Goal: Complete application form: Complete application form

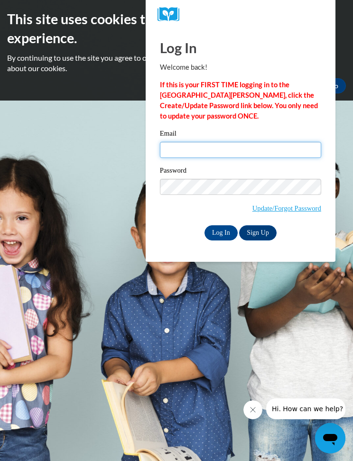
click at [199, 154] on input "Email" at bounding box center [240, 150] width 161 height 16
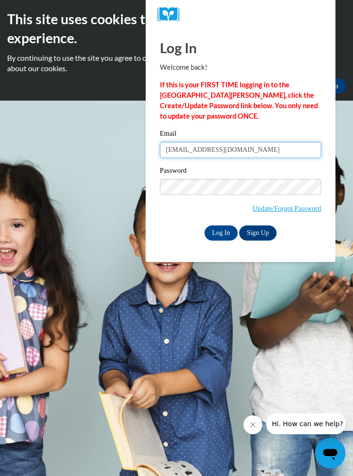
type input "[EMAIL_ADDRESS][DOMAIN_NAME]"
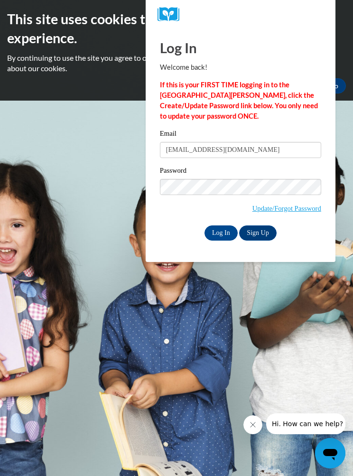
click at [223, 233] on input "Log In" at bounding box center [220, 232] width 33 height 15
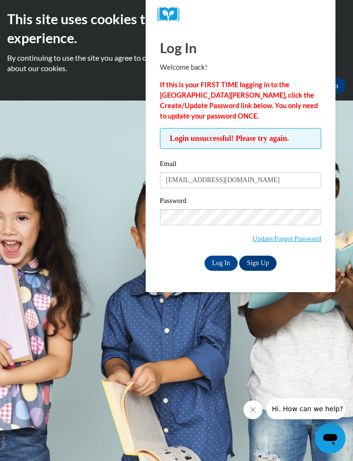
click at [268, 266] on link "Sign Up" at bounding box center [257, 263] width 37 height 15
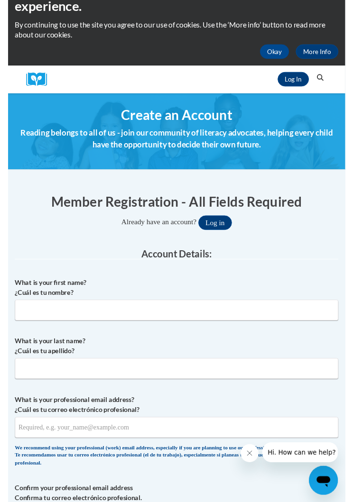
scroll to position [45, 0]
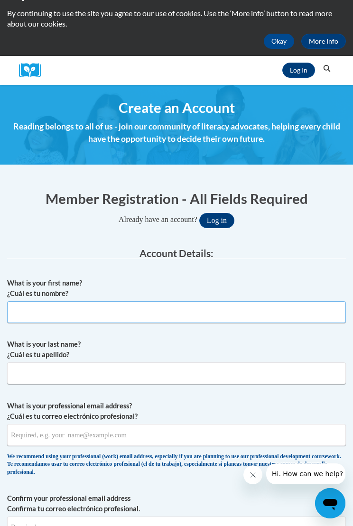
click at [111, 315] on input "What is your first name? ¿Cuál es tu nombre?" at bounding box center [176, 312] width 339 height 22
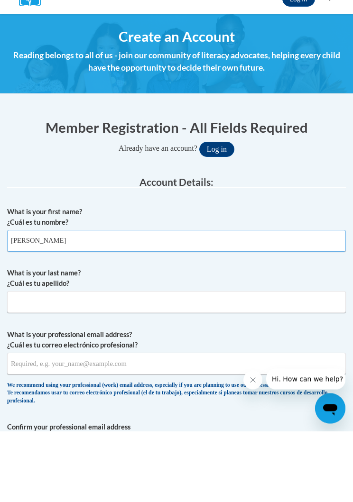
type input "Janet"
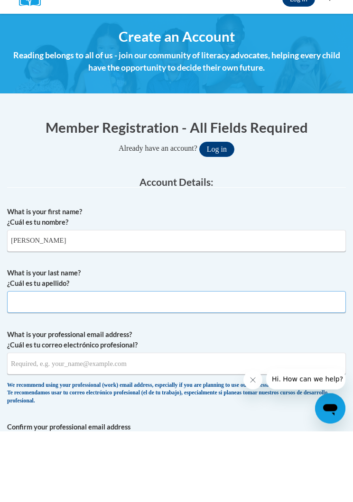
click at [150, 362] on input "What is your last name? ¿Cuál es tu apellido?" at bounding box center [176, 373] width 339 height 22
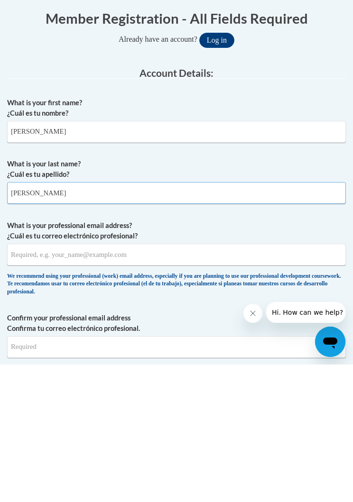
scroll to position [88, 0]
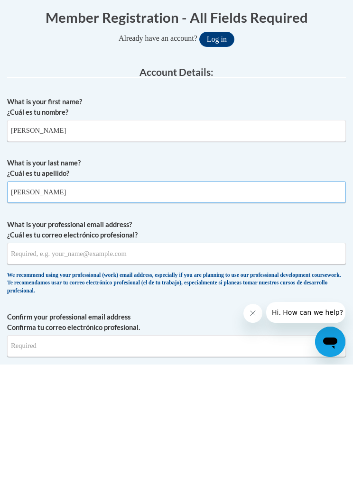
type input "Hardy"
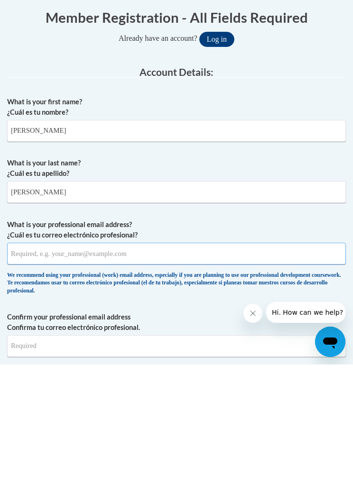
click at [213, 380] on input "What is your professional email address? ¿Cuál es tu correo electrónico profesi…" at bounding box center [176, 391] width 339 height 22
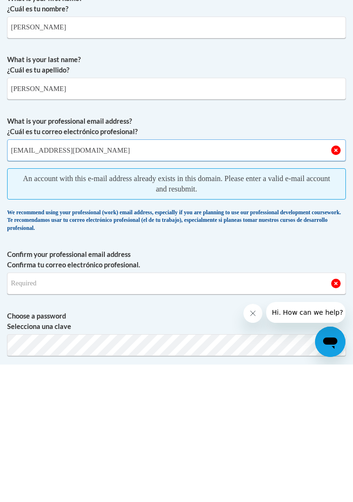
scroll to position [192, 0]
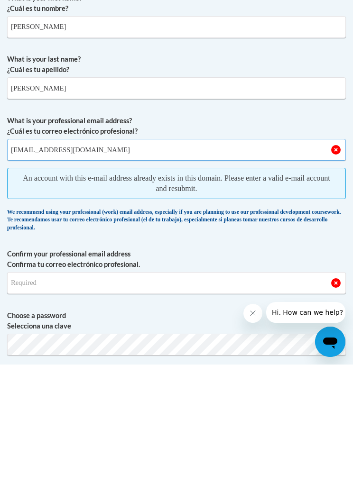
type input "[EMAIL_ADDRESS][DOMAIN_NAME]"
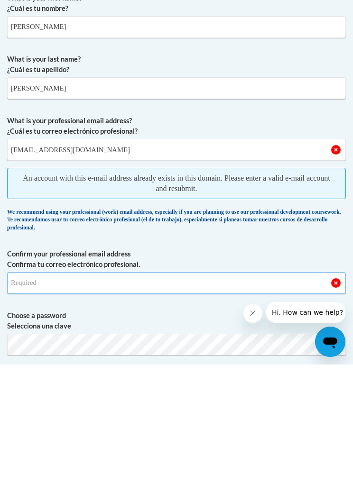
click at [230, 410] on input "Confirm your professional email address Confirma tu correo electrónico profesio…" at bounding box center [176, 421] width 339 height 22
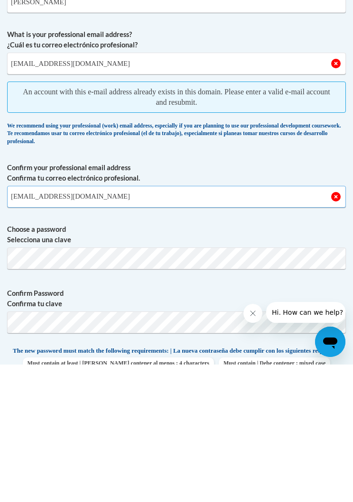
scroll to position [280, 0]
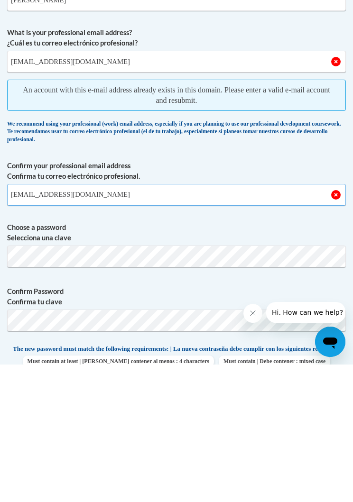
type input "[EMAIL_ADDRESS][DOMAIN_NAME]"
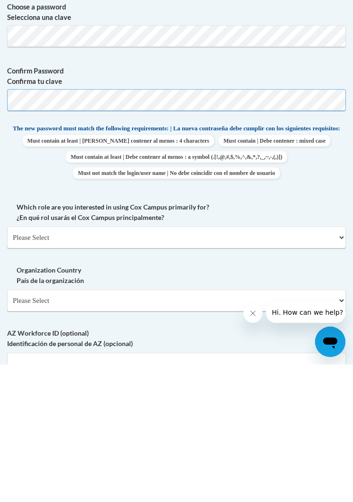
scroll to position [461, 0]
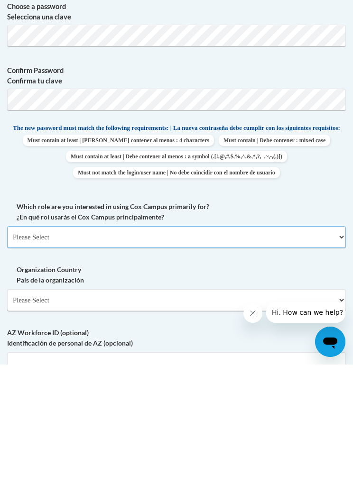
click at [344, 364] on select "Please Select College/University | Colegio/Universidad Community/Nonprofit Part…" at bounding box center [176, 375] width 339 height 22
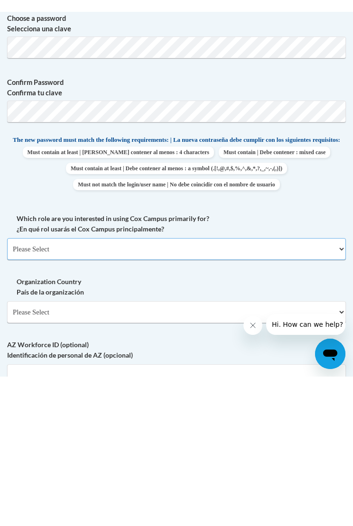
scroll to position [598, 0]
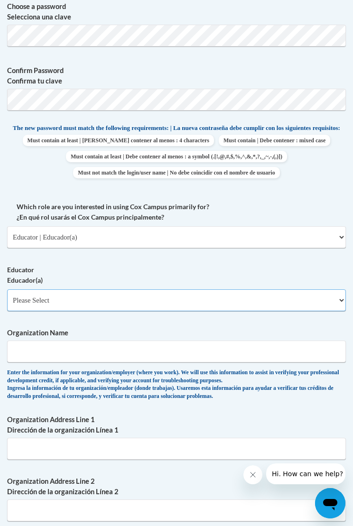
click at [337, 293] on select "Please Select Early Learning/Daycare Teacher/Family Home Care Provider | Maestr…" at bounding box center [176, 300] width 339 height 22
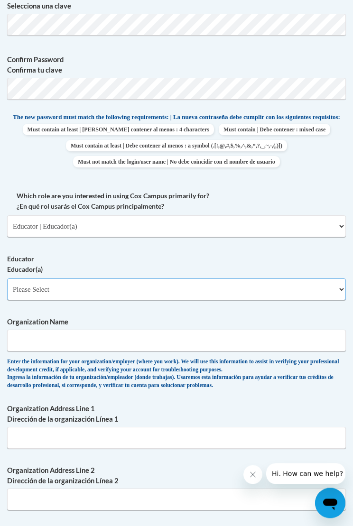
scroll to position [609, 0]
click at [338, 225] on select "Please Select College/University | Colegio/Universidad Community/Nonprofit Part…" at bounding box center [176, 226] width 339 height 22
select select "5a18ea06-2b54-4451-96f2-d152daf9eac5"
click at [335, 229] on select "Please Select College/University | Colegio/Universidad Community/Nonprofit Part…" at bounding box center [176, 226] width 339 height 22
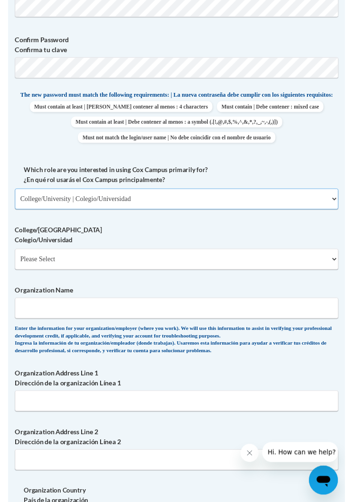
scroll to position [627, 0]
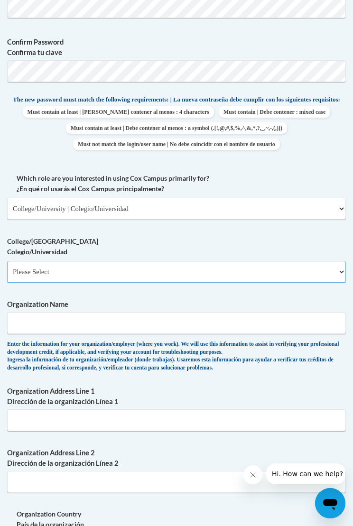
click at [337, 264] on select "Please Select College/University Staff | Empleado universitario College/Univers…" at bounding box center [176, 272] width 339 height 22
click at [335, 266] on select "Please Select College/University Staff | Empleado universitario College/Univers…" at bounding box center [176, 272] width 339 height 22
click at [344, 266] on select "Please Select College/University Staff | Empleado universitario College/Univers…" at bounding box center [176, 272] width 339 height 22
click at [337, 264] on select "Please Select College/University Staff | Empleado universitario College/Univers…" at bounding box center [176, 272] width 339 height 22
select select "c8743970-7742-49d2-af9e-5c4138019e9a"
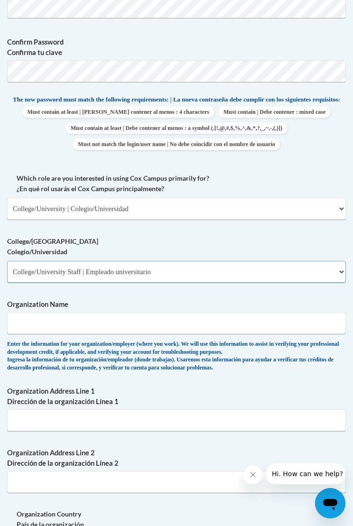
click at [344, 265] on select "Please Select College/University Staff | Empleado universitario College/Univers…" at bounding box center [176, 272] width 339 height 22
click at [186, 312] on input "Organization Name" at bounding box center [176, 323] width 339 height 22
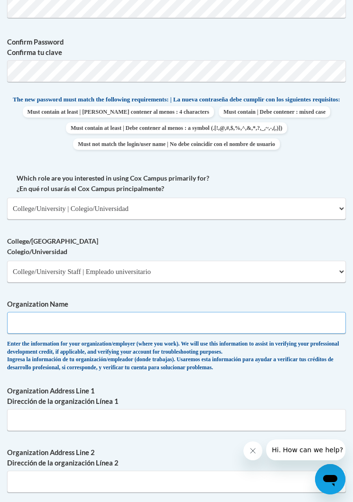
click at [220, 320] on input "Organization Name" at bounding box center [176, 323] width 339 height 22
click at [290, 320] on input "Organization Name" at bounding box center [176, 323] width 339 height 22
click at [293, 317] on input "Organization Name" at bounding box center [176, 323] width 339 height 22
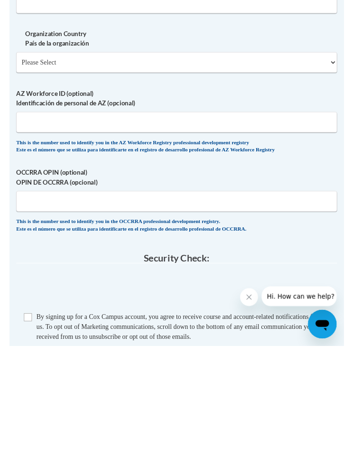
scroll to position [972, 0]
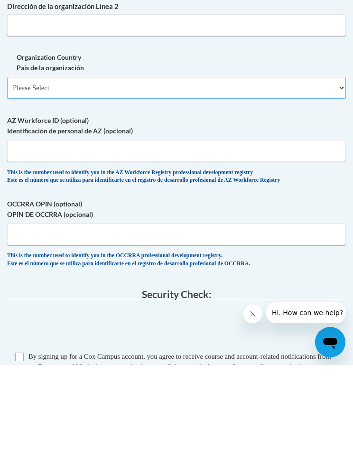
click at [306, 188] on select "Please Select United States | Estados Unidos Outside of the United States | Fue…" at bounding box center [176, 199] width 339 height 22
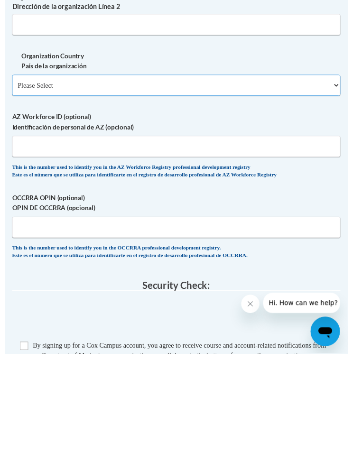
scroll to position [1084, 0]
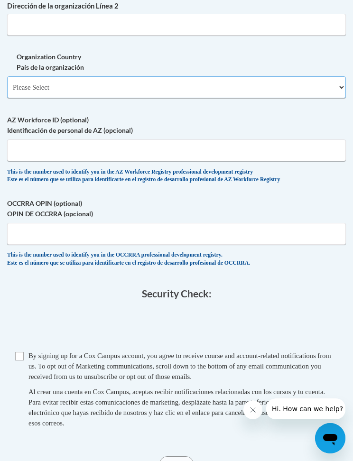
select select "ad49bcad-a171-4b2e-b99c-48b446064914"
select select
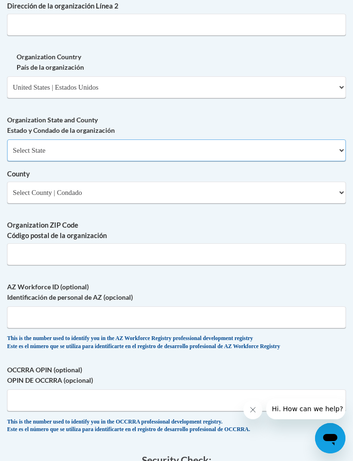
click at [239, 139] on select "Select State Alabama Alaska Arizona Arkansas California Colorado Connecticut De…" at bounding box center [176, 150] width 339 height 22
select select "Alabama"
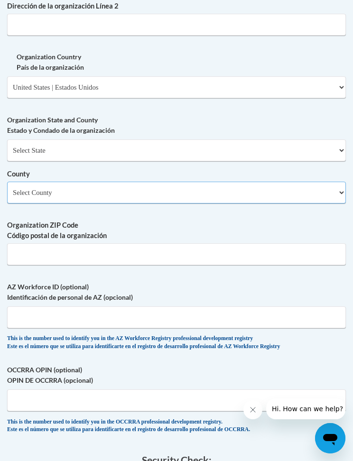
click at [238, 182] on select "Select County Autauga Baldwin Barbour Bibb Blount Bullock Butler Calhoun Chambe…" at bounding box center [176, 193] width 339 height 22
select select "Montgomery"
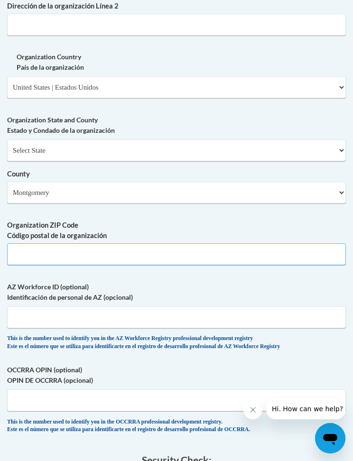
click at [172, 243] on input "Organization ZIP Code Código postal de la organización" at bounding box center [176, 254] width 339 height 22
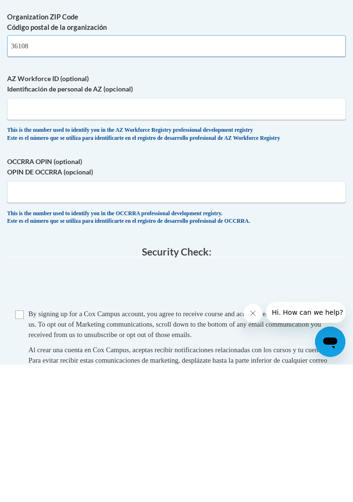
scroll to position [1155, 0]
type input "36108"
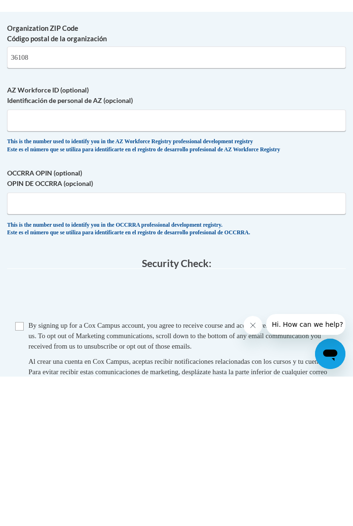
scroll to position [1292, 0]
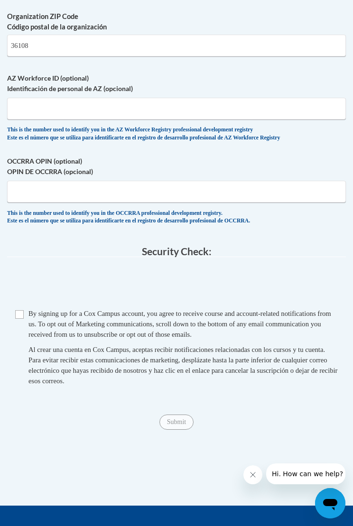
click at [21, 310] on input "Checkbox" at bounding box center [19, 314] width 9 height 9
checkbox input "true"
click at [181, 417] on span "Submit" at bounding box center [176, 421] width 34 height 8
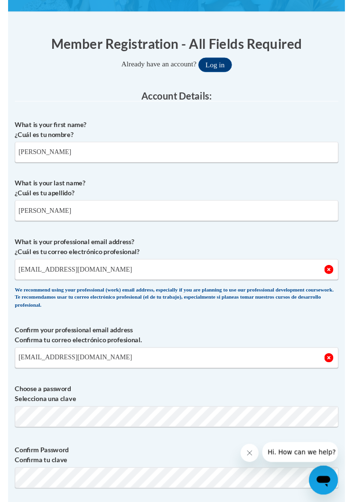
scroll to position [197, 0]
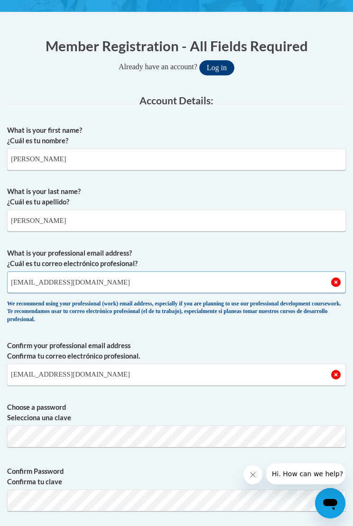
click at [345, 278] on input "[EMAIL_ADDRESS][DOMAIN_NAME]" at bounding box center [176, 282] width 339 height 22
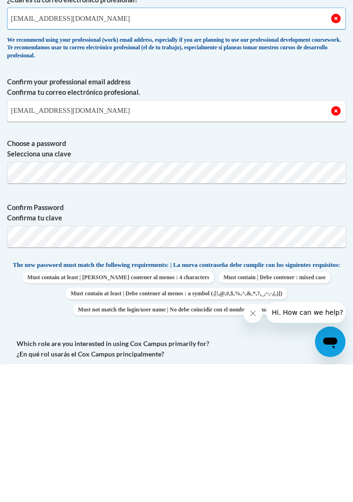
scroll to position [323, 0]
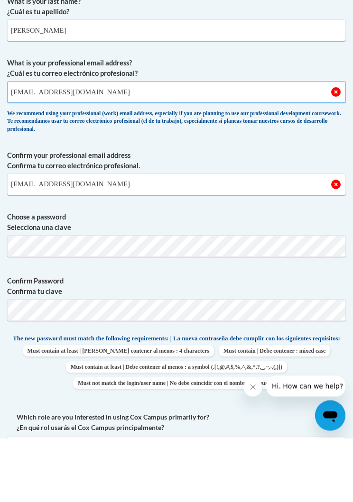
click at [109, 145] on input "[EMAIL_ADDRESS][DOMAIN_NAME]" at bounding box center [176, 156] width 339 height 22
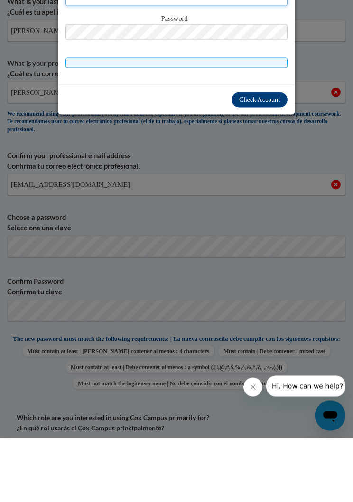
scroll to position [203, 0]
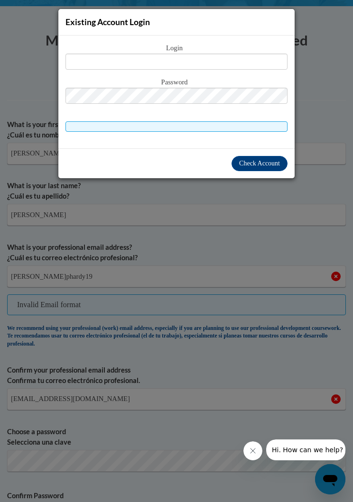
click at [27, 153] on div "Existing Account Login Login Password" at bounding box center [176, 251] width 353 height 502
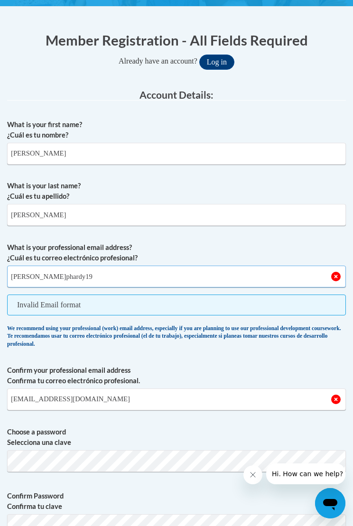
click at [51, 286] on input "j.phardy19" at bounding box center [176, 277] width 339 height 22
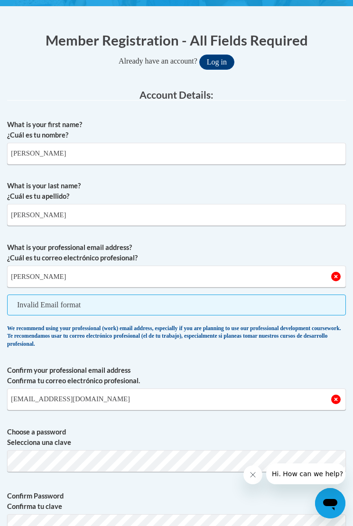
click at [178, 415] on span "Confirm your professional email address Confirma tu correo electrónico profesio…" at bounding box center [176, 388] width 339 height 60
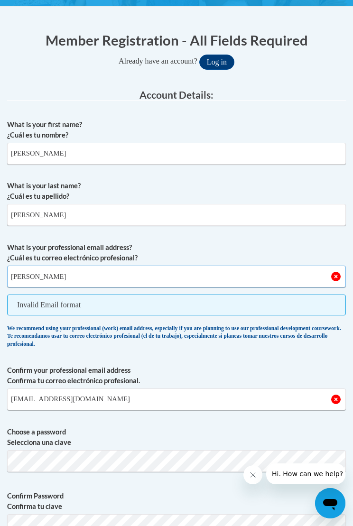
click at [47, 275] on input "j.phard" at bounding box center [176, 277] width 339 height 22
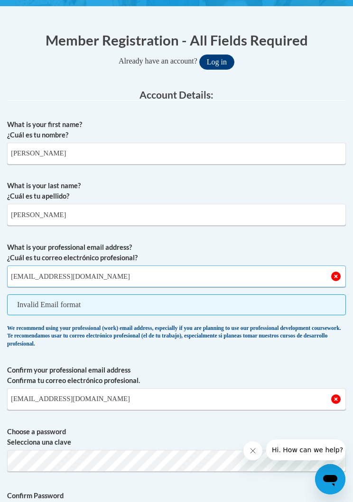
type input "[EMAIL_ADDRESS][DOMAIN_NAME]"
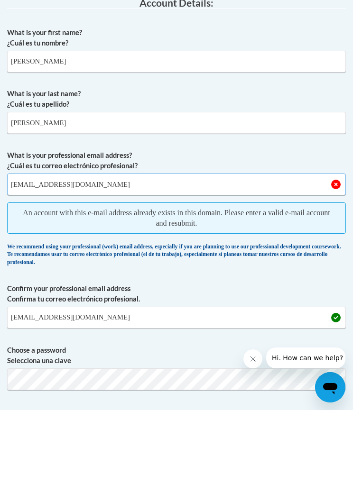
click at [339, 266] on input "[EMAIL_ADDRESS][DOMAIN_NAME]" at bounding box center [176, 277] width 339 height 22
click at [331, 266] on input "[EMAIL_ADDRESS][DOMAIN_NAME]" at bounding box center [176, 277] width 339 height 22
click at [337, 266] on input "[EMAIL_ADDRESS][DOMAIN_NAME]" at bounding box center [176, 277] width 339 height 22
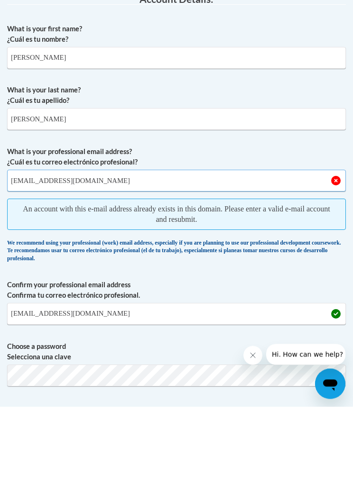
click at [339, 266] on input "[EMAIL_ADDRESS][DOMAIN_NAME]" at bounding box center [176, 277] width 339 height 22
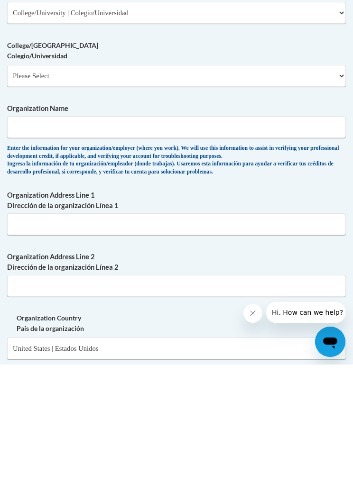
scroll to position [726, 0]
